Goal: Task Accomplishment & Management: Check status

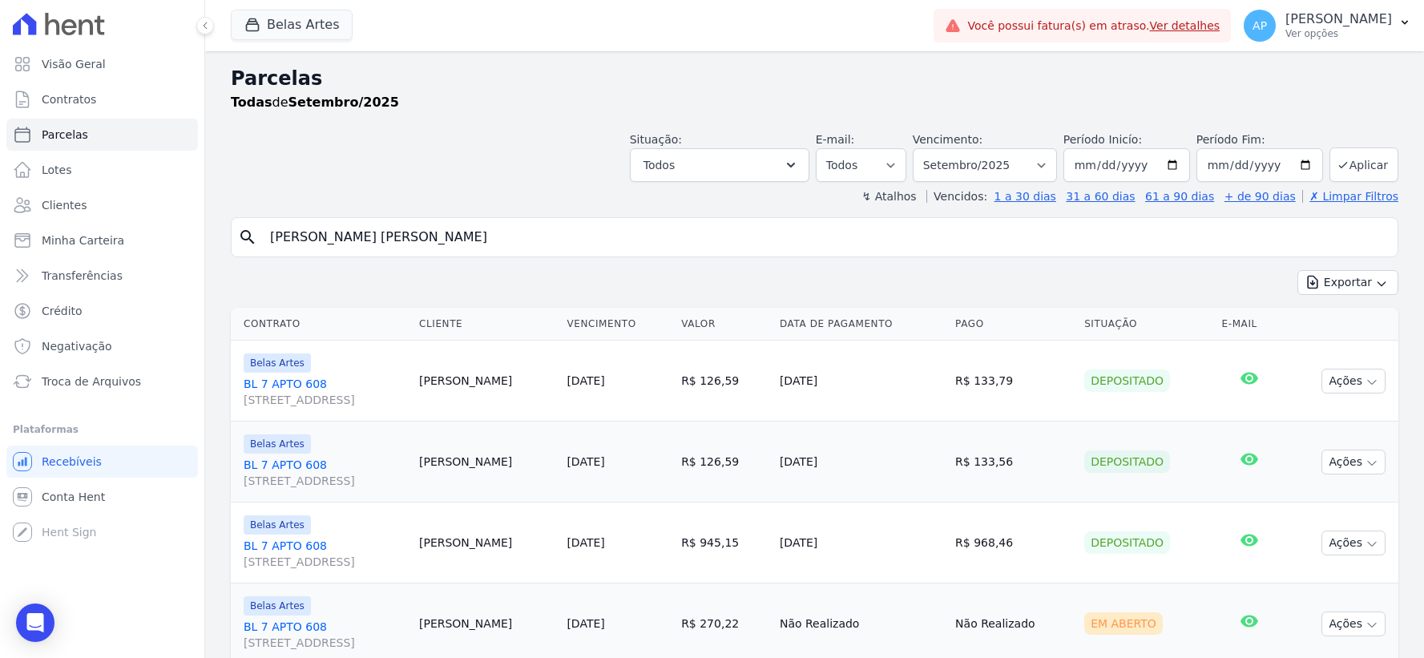
select select
click at [467, 238] on input "[PERSON_NAME] [PERSON_NAME]" at bounding box center [825, 237] width 1131 height 32
drag, startPoint x: 474, startPoint y: 241, endPoint x: 645, endPoint y: 307, distance: 183.6
click at [159, 234] on div "Visão Geral Contratos [GEOGRAPHIC_DATA] Lotes Clientes Minha Carteira Transferê…" at bounding box center [712, 329] width 1424 height 658
paste input "[PERSON_NAME] [PERSON_NAME]"
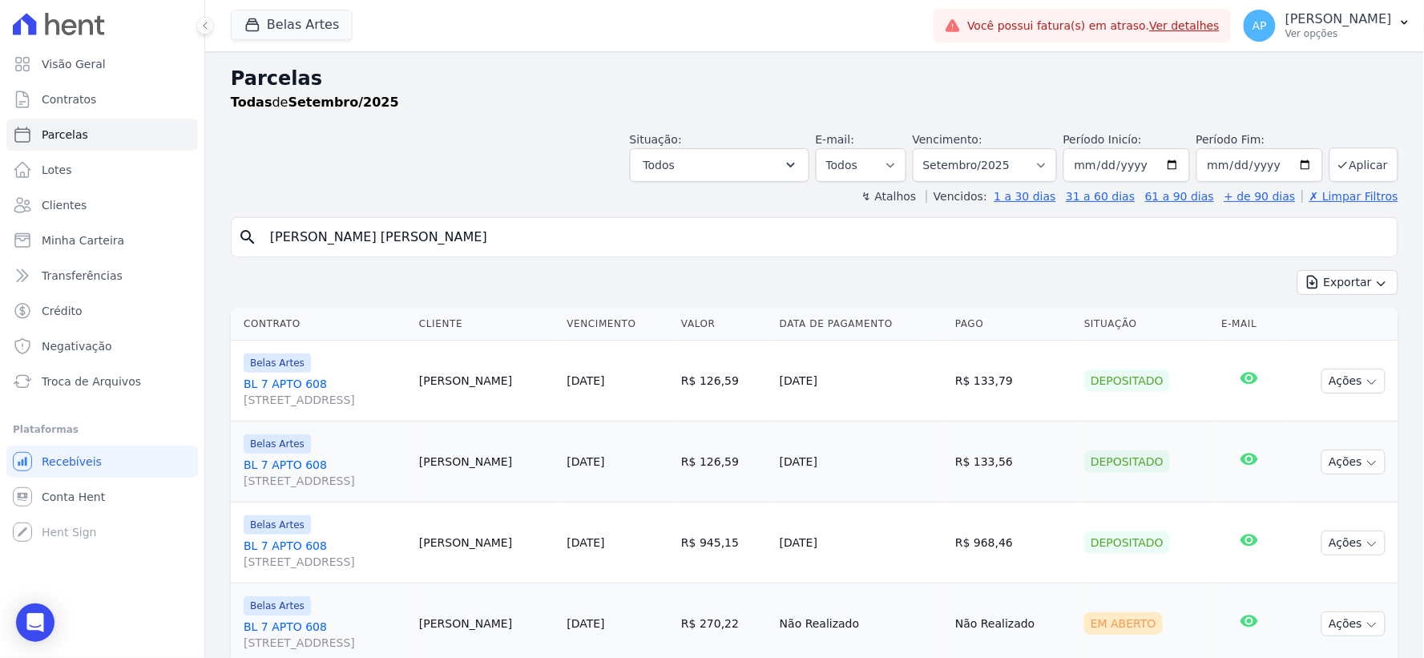
type input "[PERSON_NAME] [PERSON_NAME]"
select select
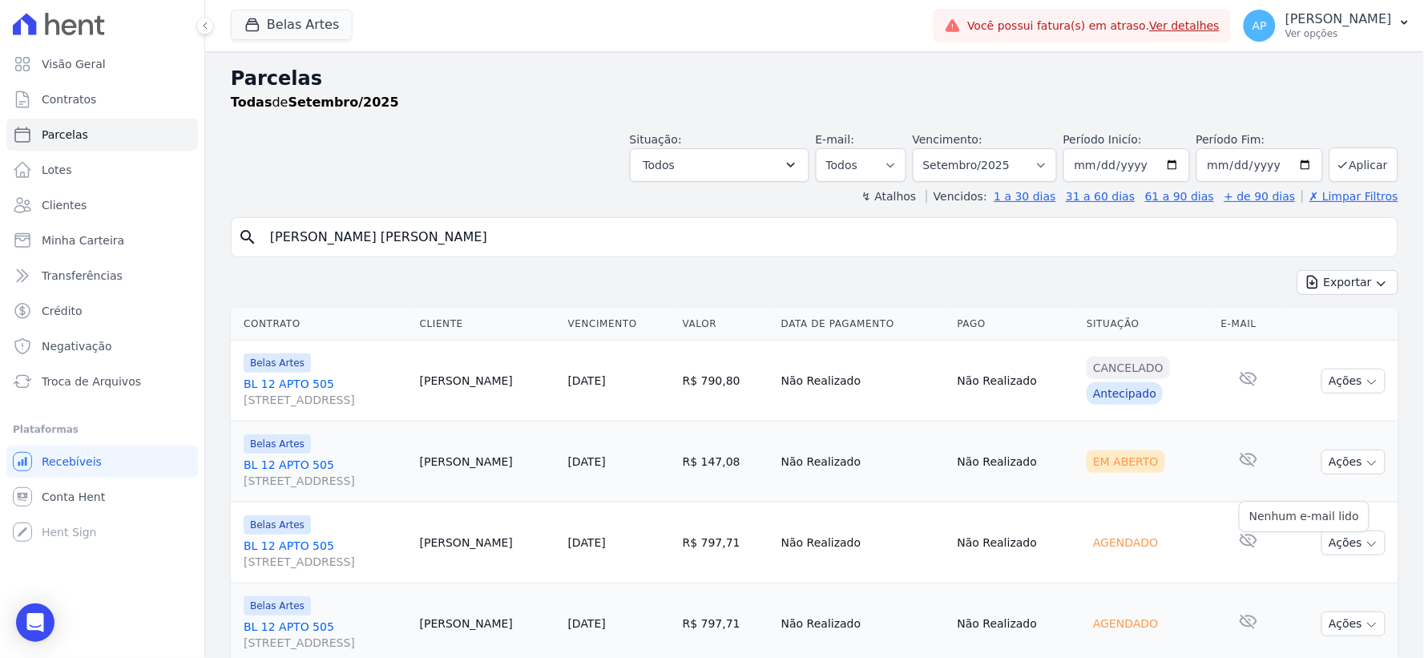
scroll to position [137, 0]
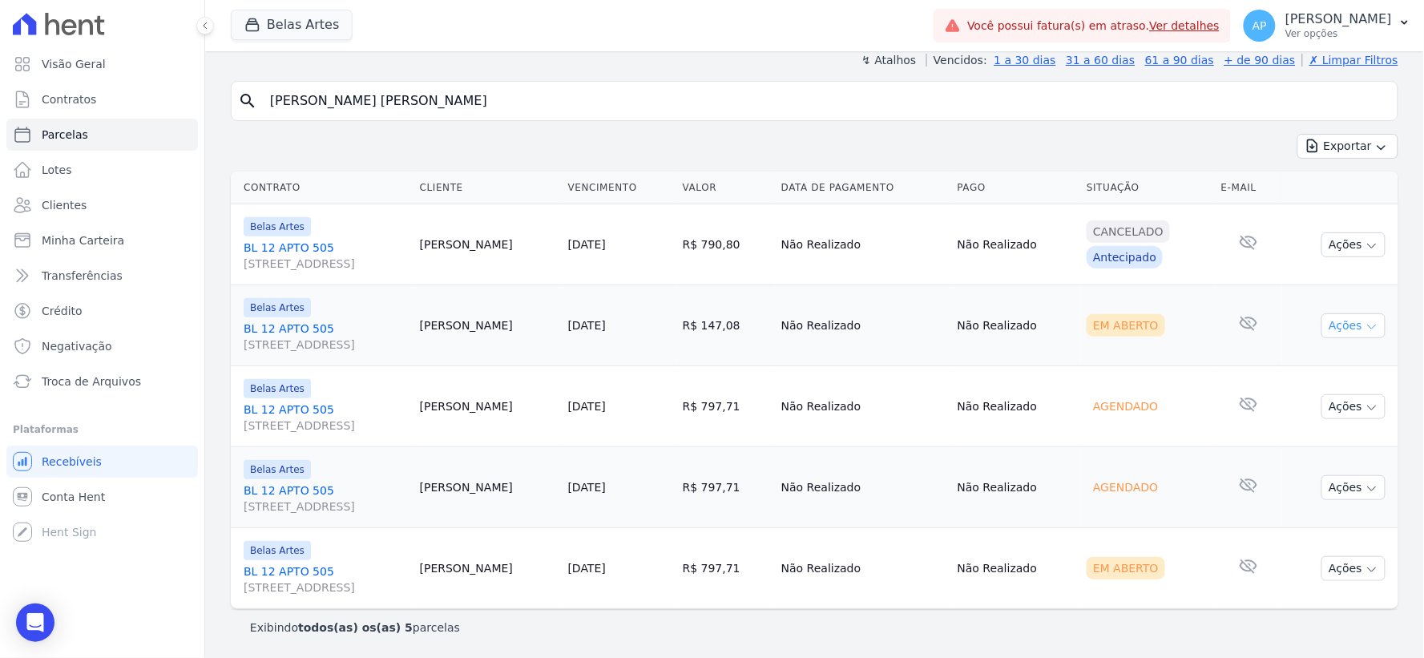
click at [1333, 316] on button "Ações" at bounding box center [1353, 325] width 64 height 25
click at [1293, 365] on link "Ver boleto" at bounding box center [1347, 363] width 154 height 30
click at [1324, 567] on button "Ações" at bounding box center [1353, 568] width 64 height 25
click at [1291, 603] on link "Ver boleto" at bounding box center [1347, 605] width 154 height 30
